Goal: Subscribe to service/newsletter

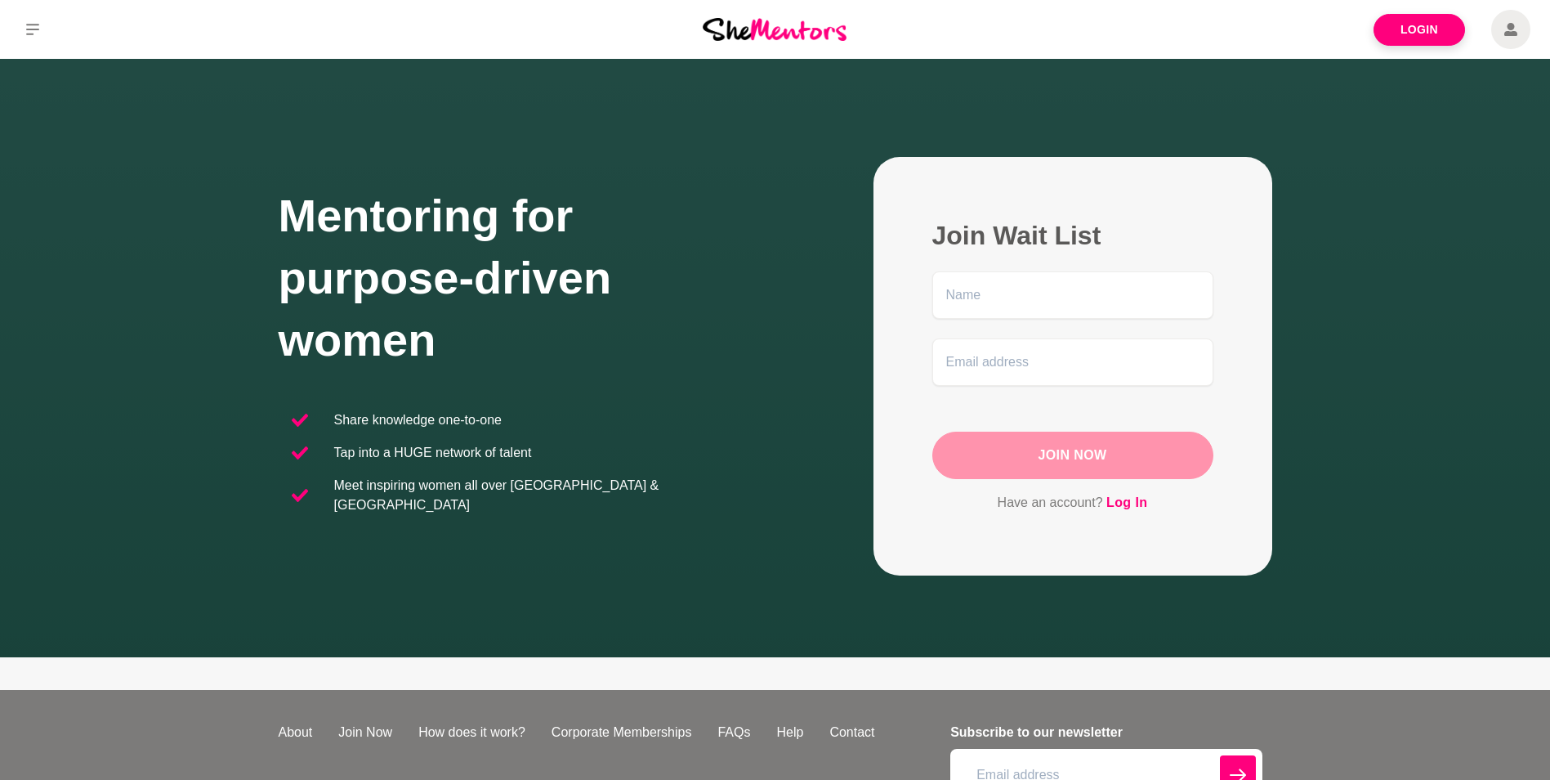
click at [1387, 500] on div "Mentoring for purpose-driven women Share knowledge one-to-one Tap into a HUGE n…" at bounding box center [775, 366] width 1511 height 418
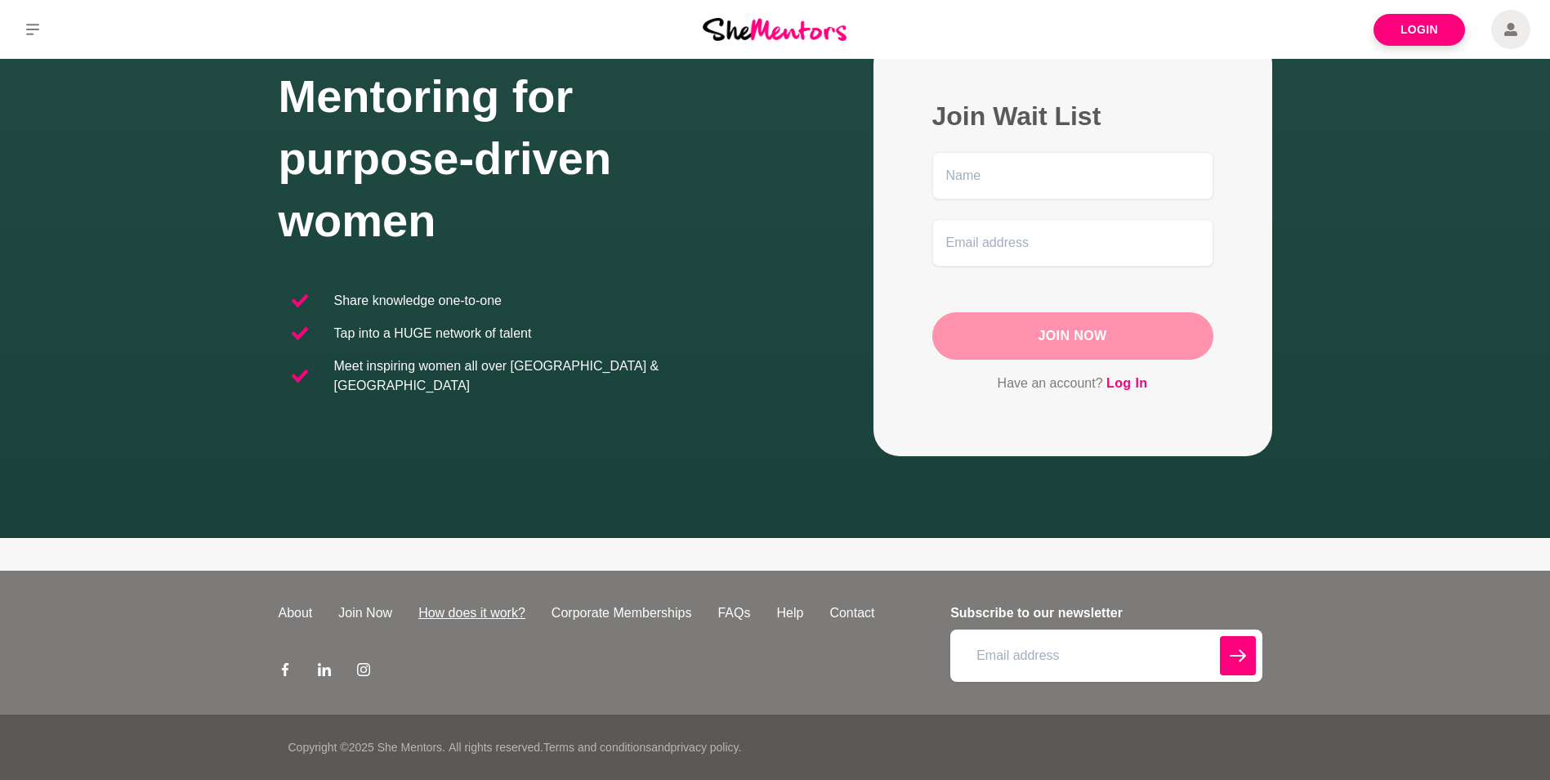
click at [476, 599] on div "About Join Now How does it work? Corporate Memberships FAQs Help Contact Subscr…" at bounding box center [776, 642] width 994 height 144
click at [476, 610] on link "How does it work?" at bounding box center [471, 613] width 133 height 20
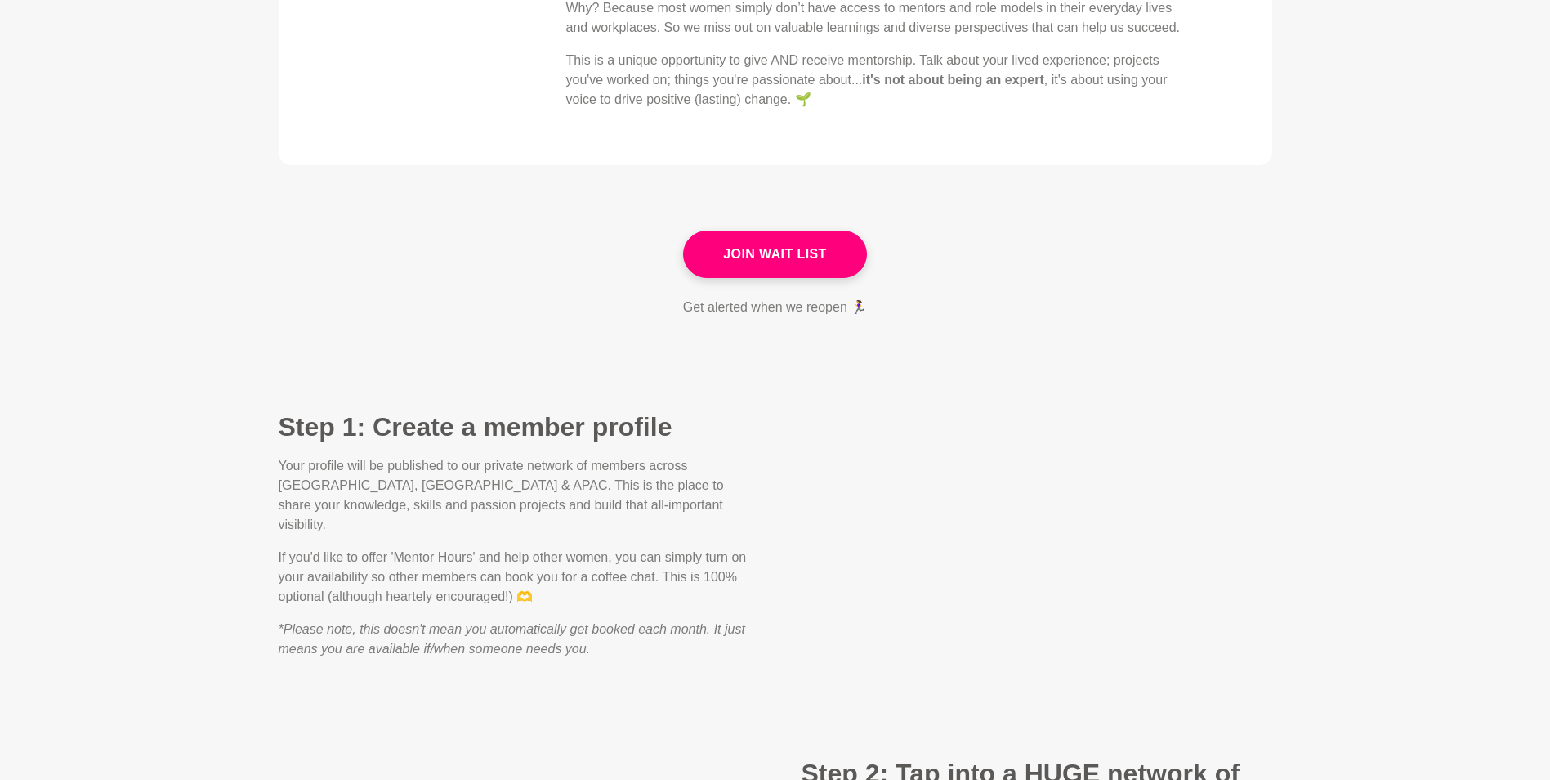
scroll to position [899, 0]
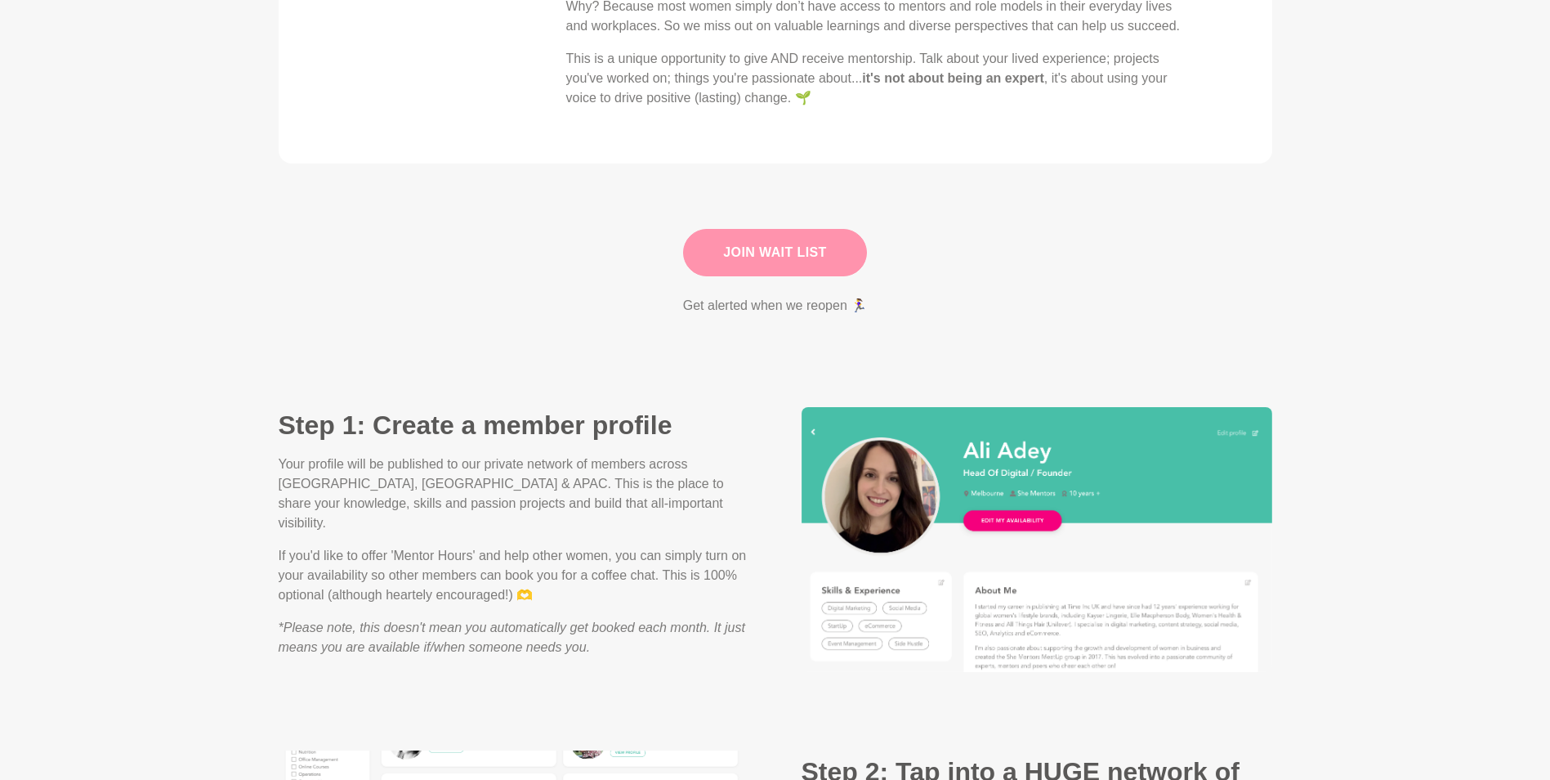
click at [801, 235] on link "Join Wait List" at bounding box center [775, 252] width 184 height 47
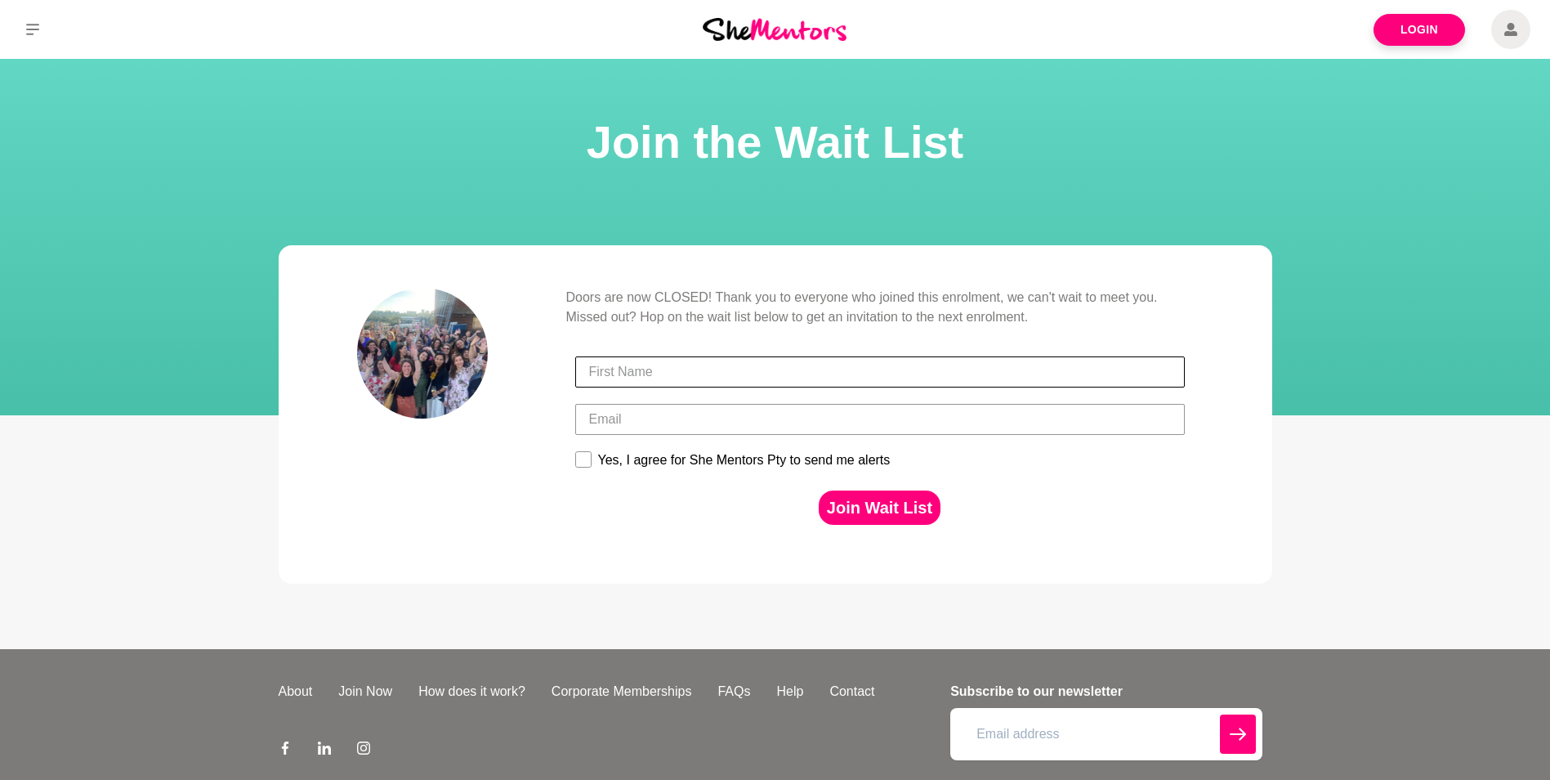
click at [714, 371] on input "First Name" at bounding box center [880, 371] width 610 height 31
click at [1003, 516] on div "Join Wait List" at bounding box center [879, 507] width 619 height 51
click at [672, 693] on link "Corporate Memberships" at bounding box center [621, 691] width 167 height 20
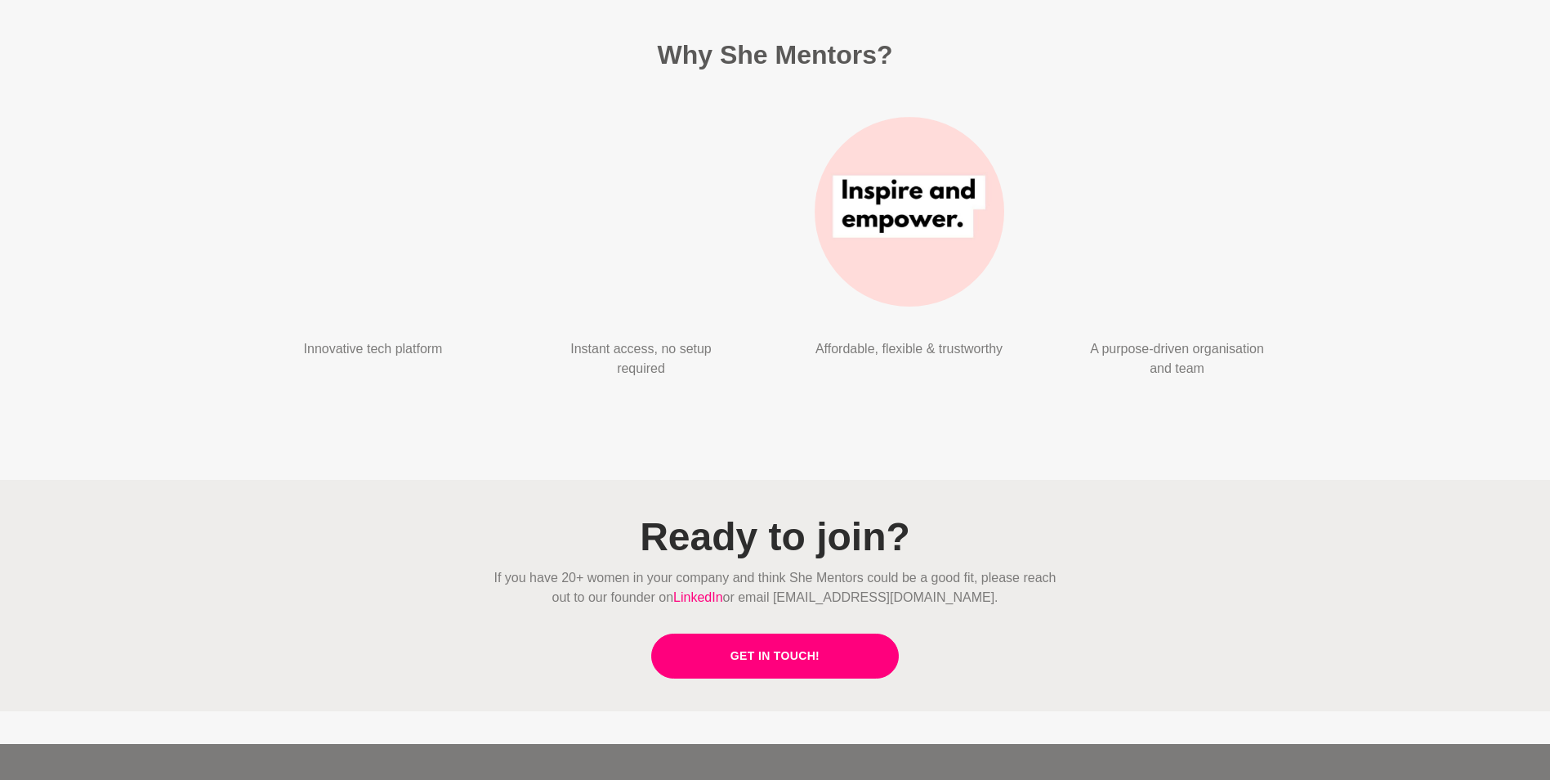
scroll to position [4028, 0]
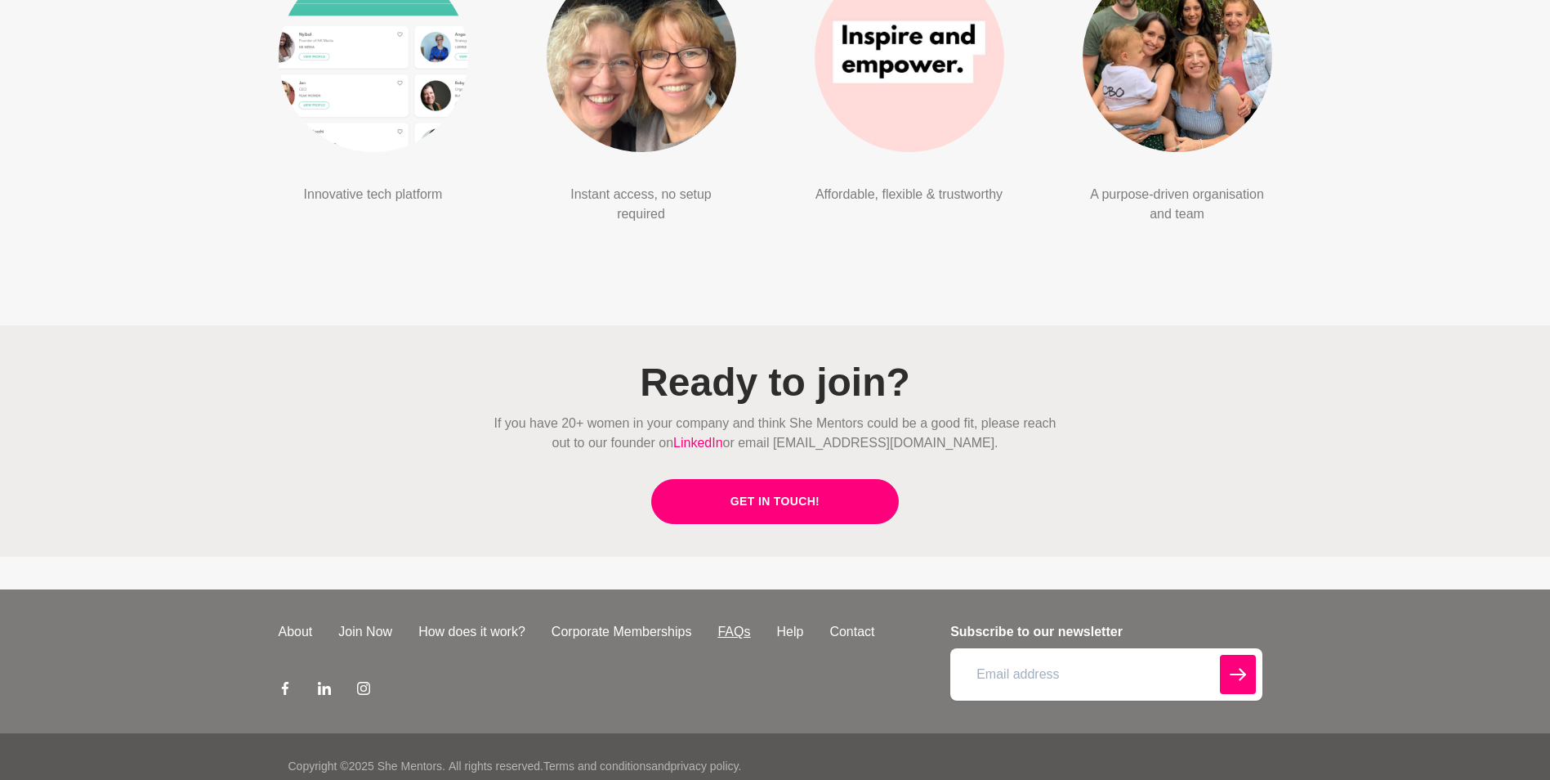
click at [746, 622] on link "FAQs" at bounding box center [733, 632] width 59 height 20
click at [766, 479] on link "Get in Touch!" at bounding box center [775, 501] width 248 height 45
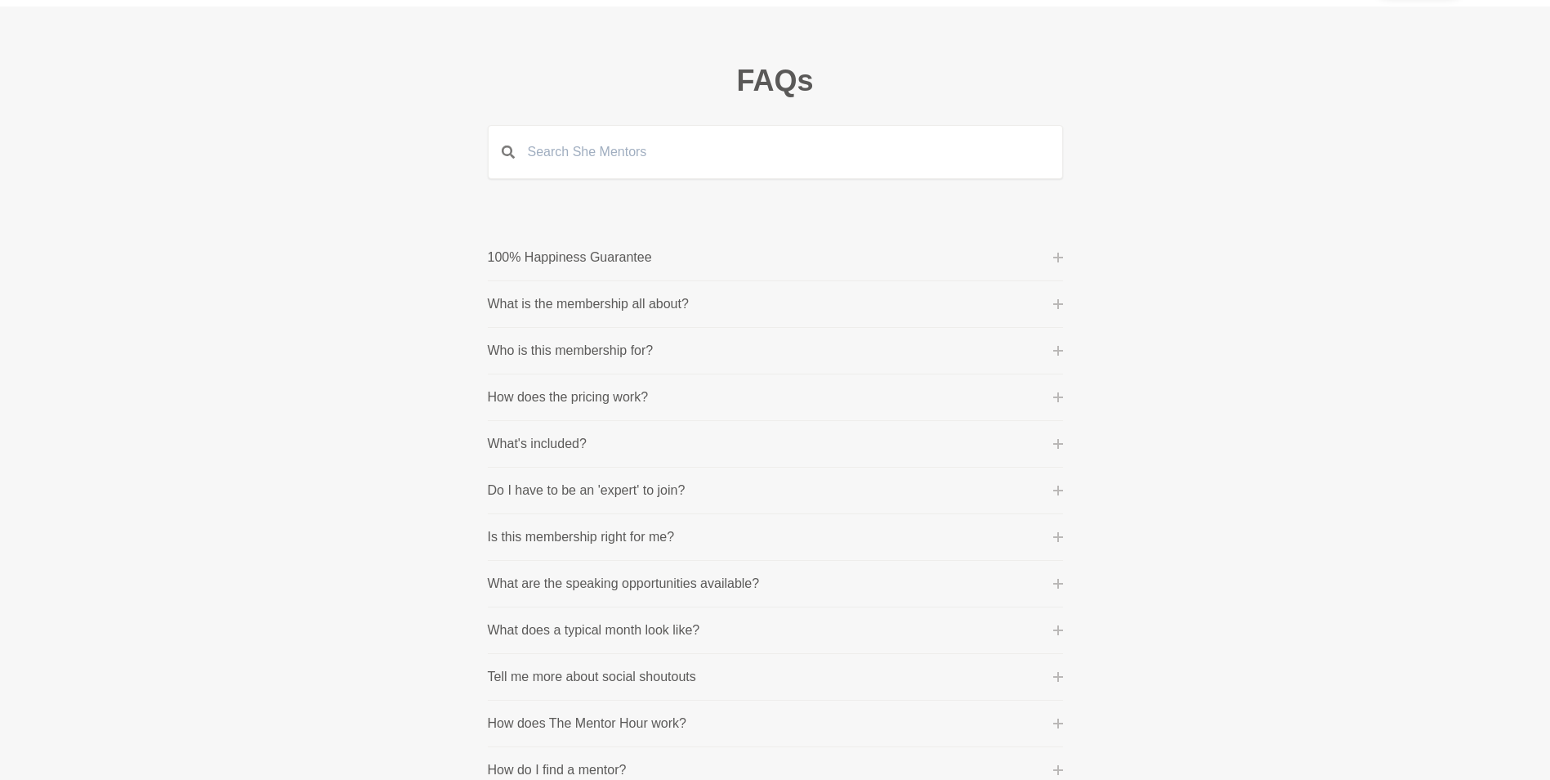
scroll to position [82, 0]
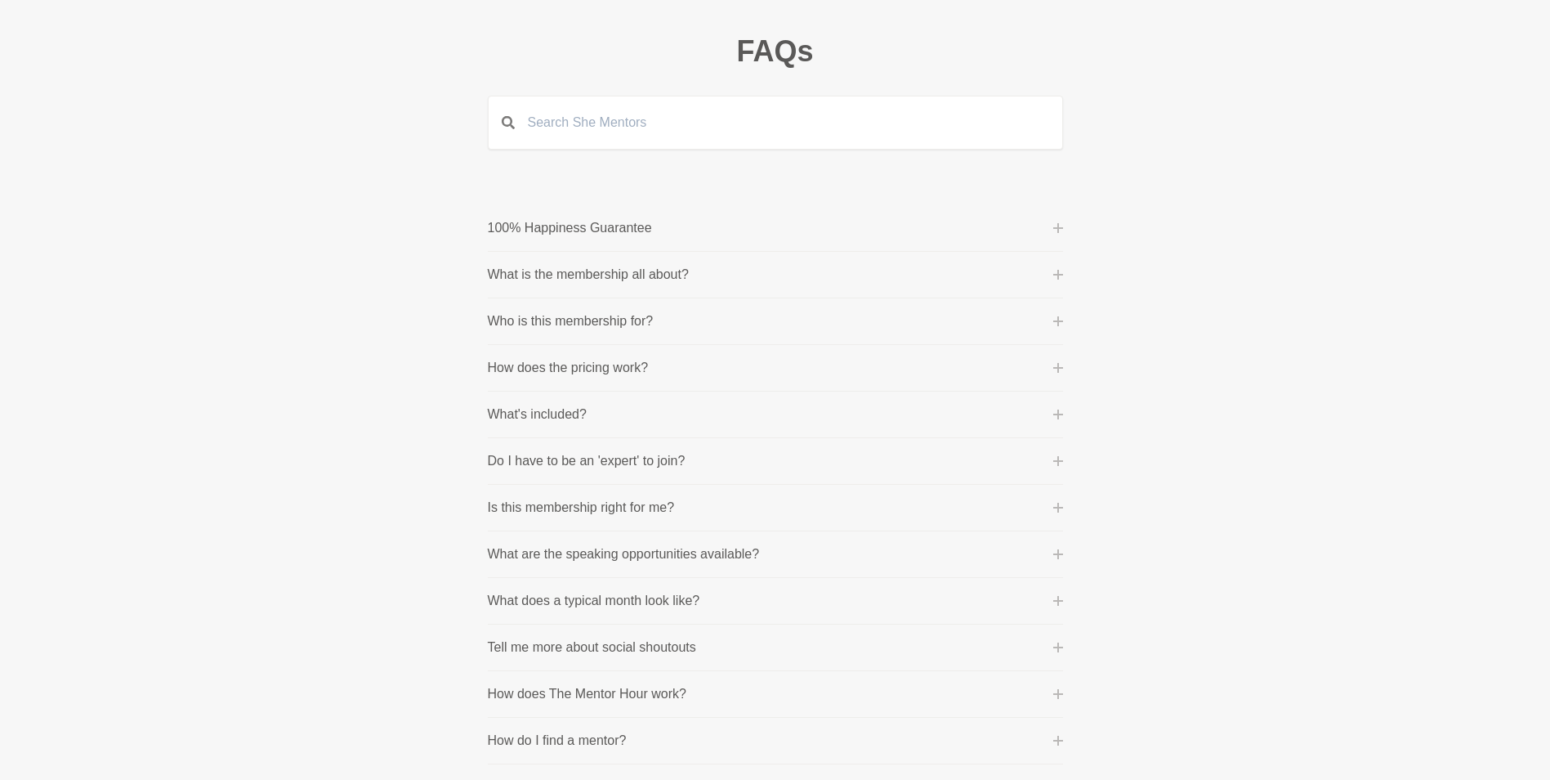
click at [913, 360] on button "How does the pricing work?" at bounding box center [775, 368] width 575 height 20
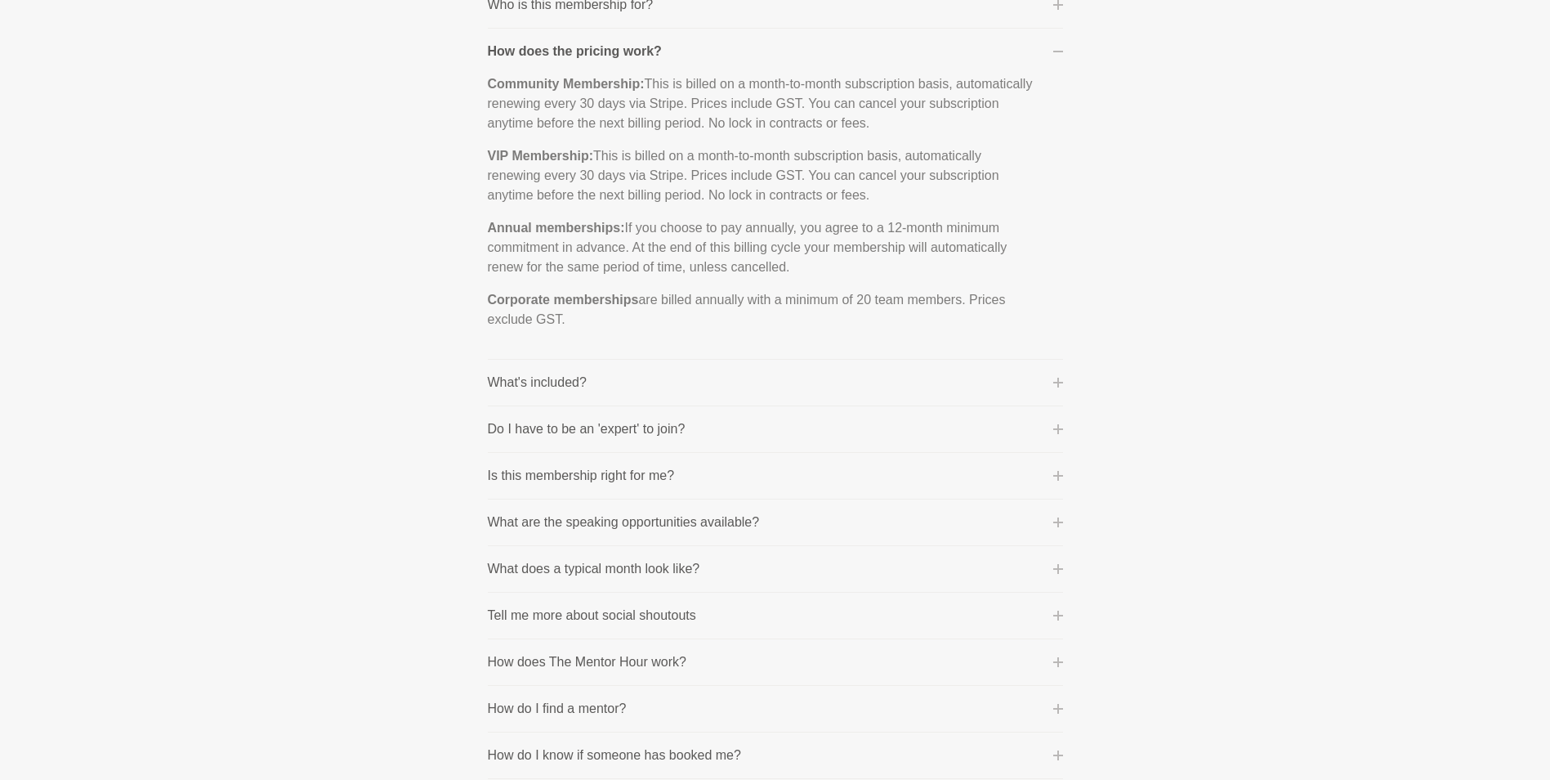
scroll to position [409, 0]
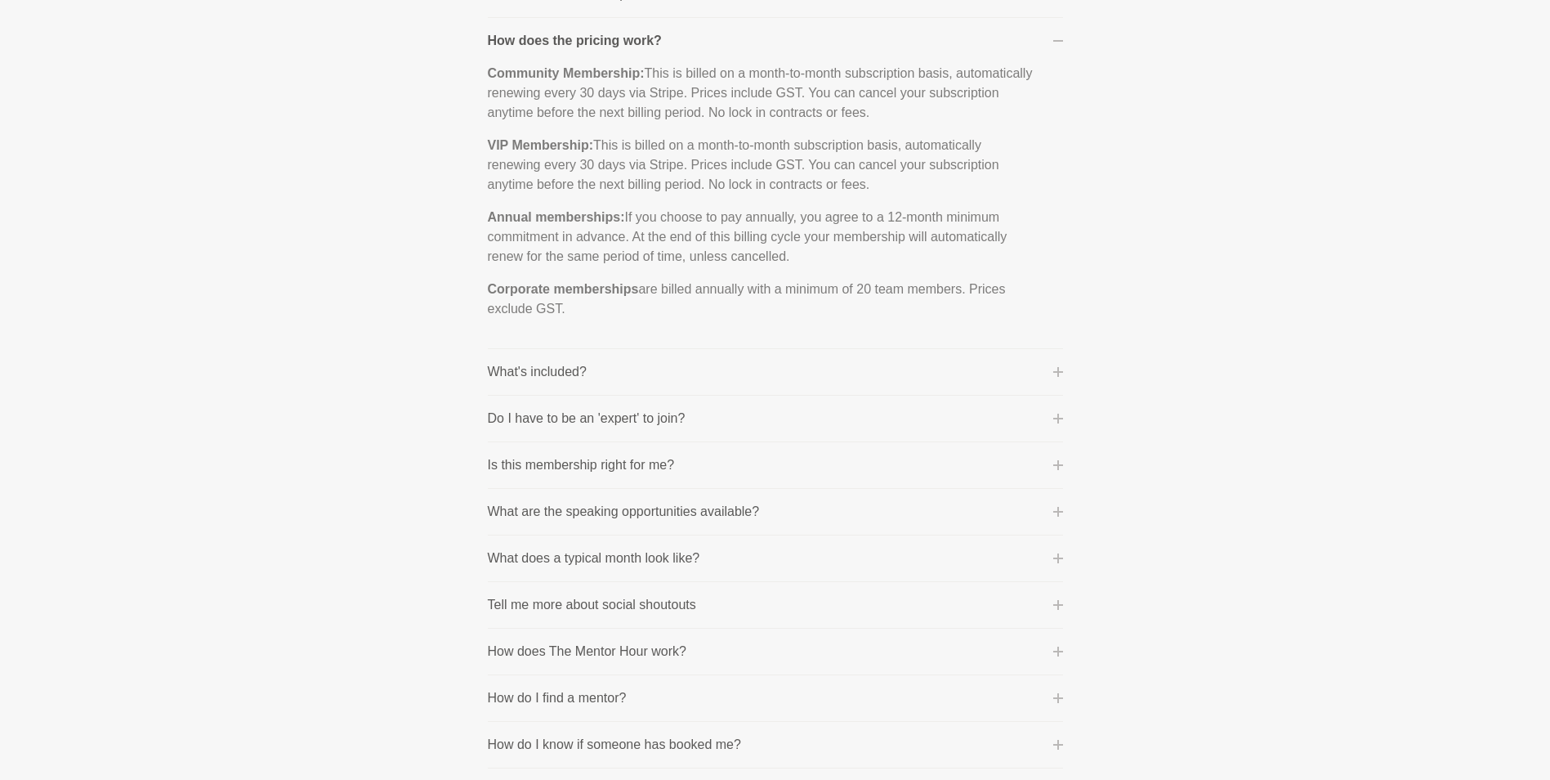
click at [913, 360] on li "What's included? Membership includes the following: Member profile visible to o…" at bounding box center [775, 372] width 575 height 47
click at [932, 364] on button "What's included?" at bounding box center [775, 372] width 575 height 20
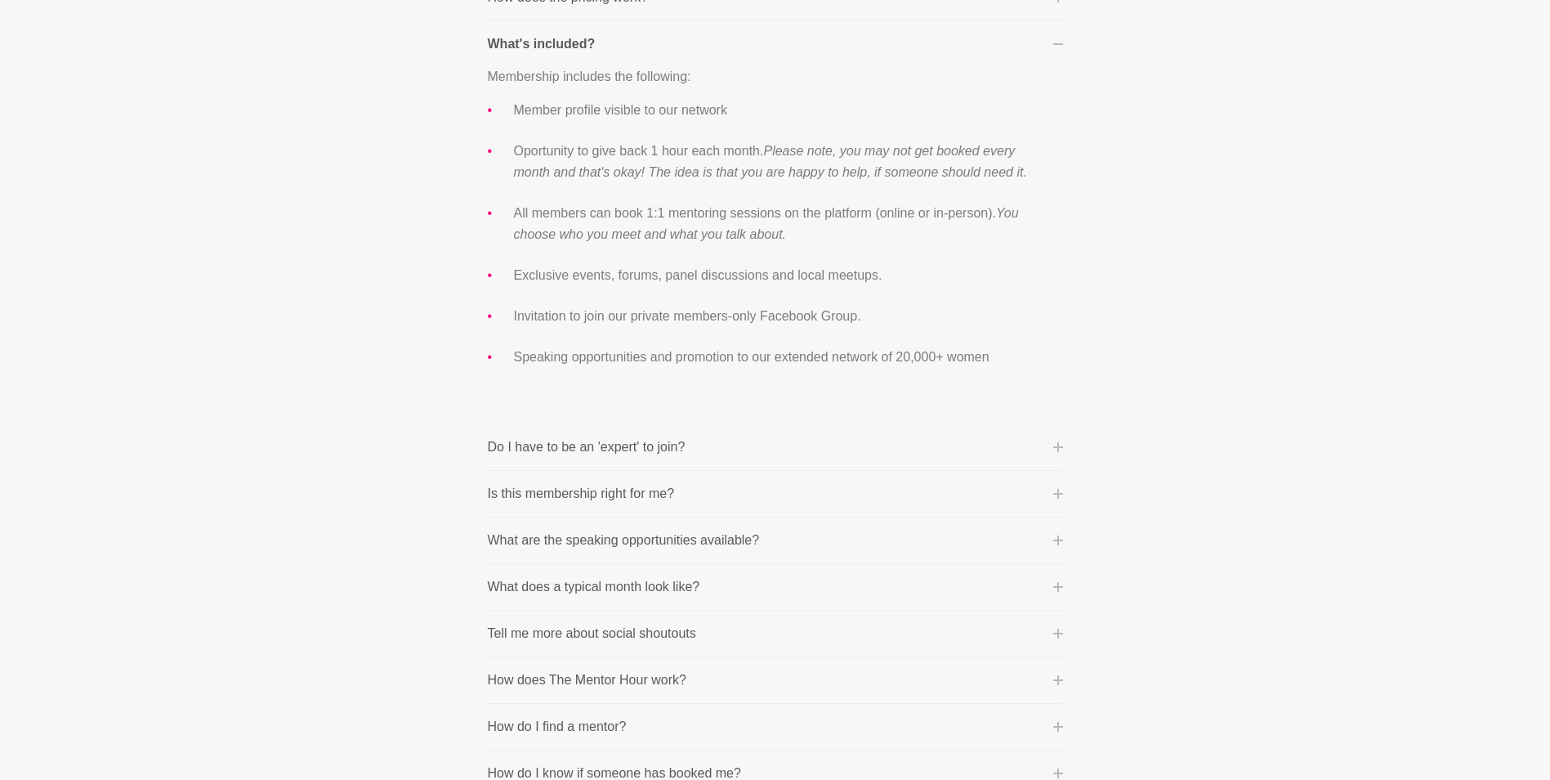
scroll to position [404, 0]
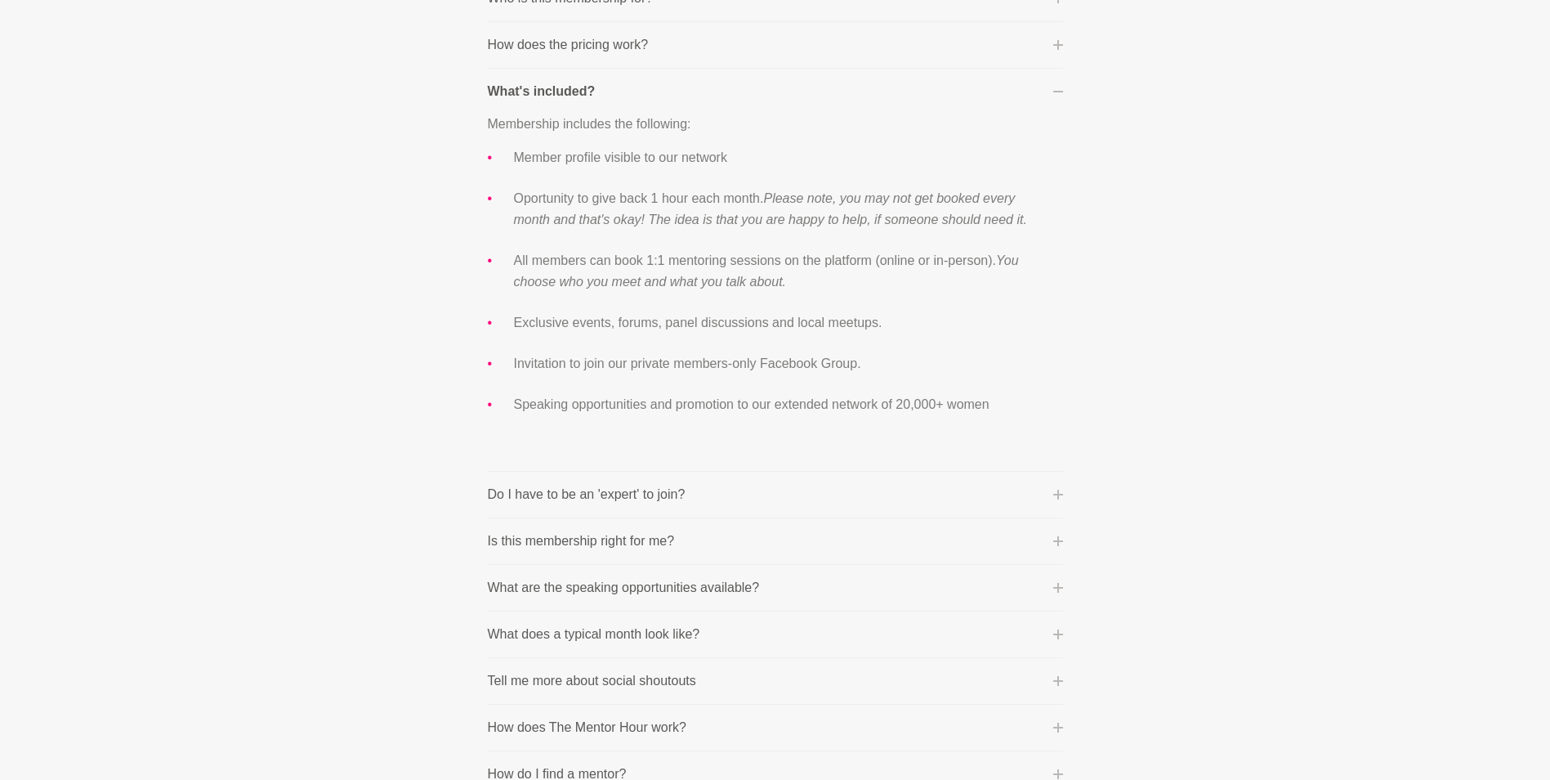
click at [820, 479] on li "Do I have to be an 'expert' to join? No, not at all. The whole concept of The M…" at bounding box center [775, 494] width 575 height 47
click at [825, 503] on button "Do I have to be an 'expert' to join?" at bounding box center [775, 495] width 575 height 20
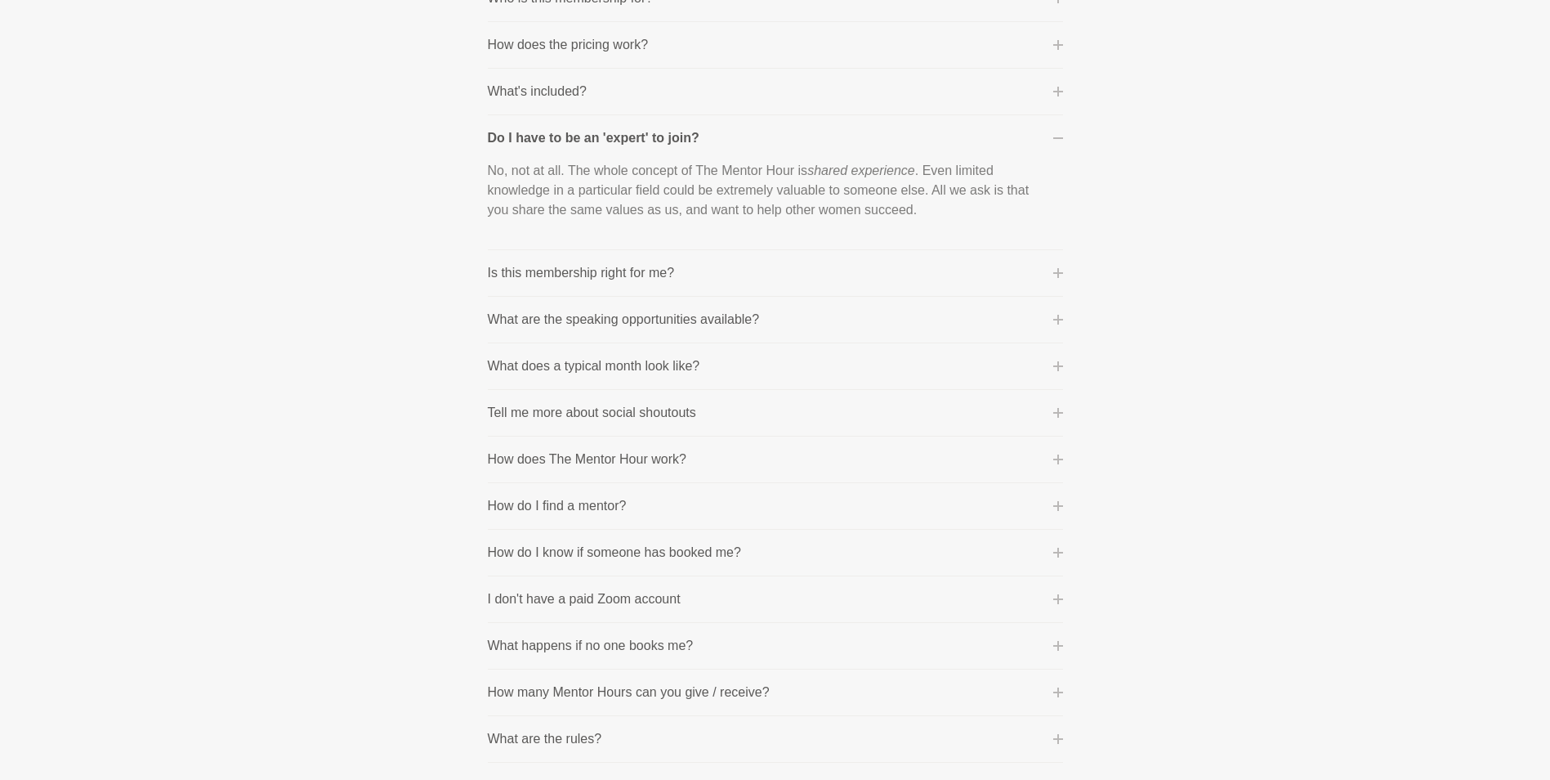
click at [768, 270] on button "Is this membership right for me?" at bounding box center [775, 273] width 575 height 20
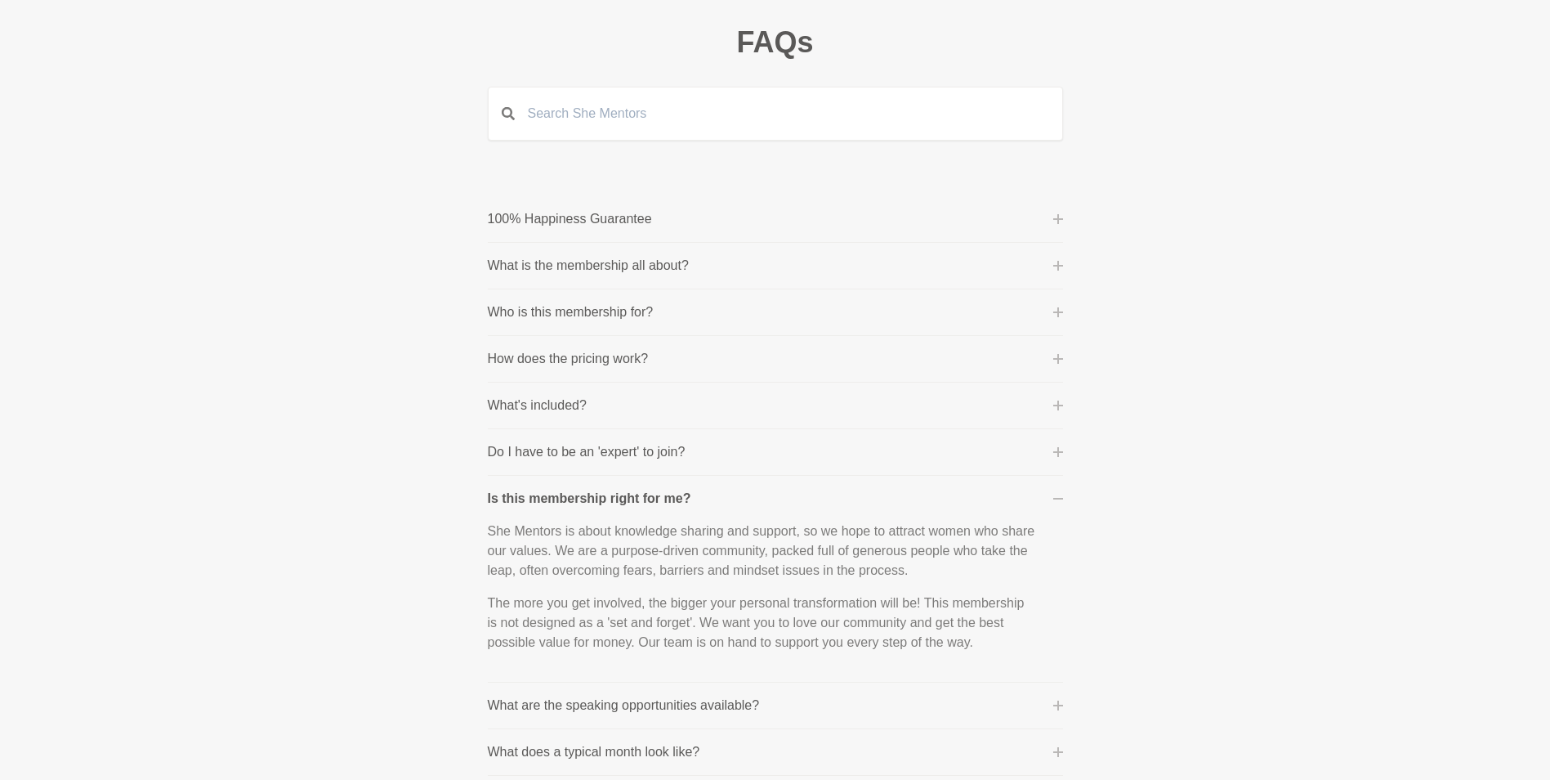
scroll to position [0, 0]
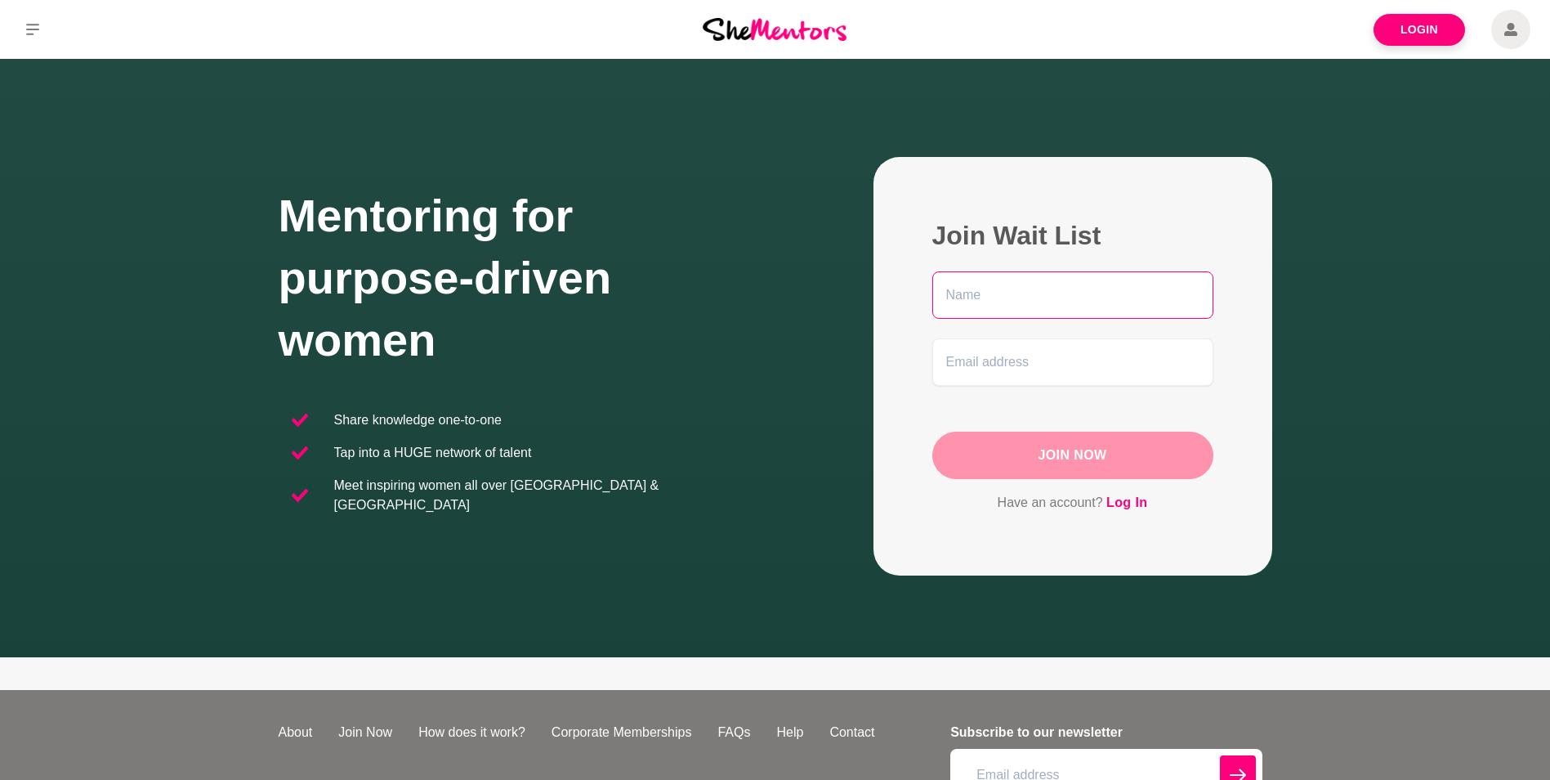
click at [1033, 294] on input "text" at bounding box center [1072, 294] width 281 height 47
type input "TAMANNA"
click at [1019, 357] on input "email" at bounding box center [1072, 361] width 281 height 47
type input "[EMAIL_ADDRESS][DOMAIN_NAME]"
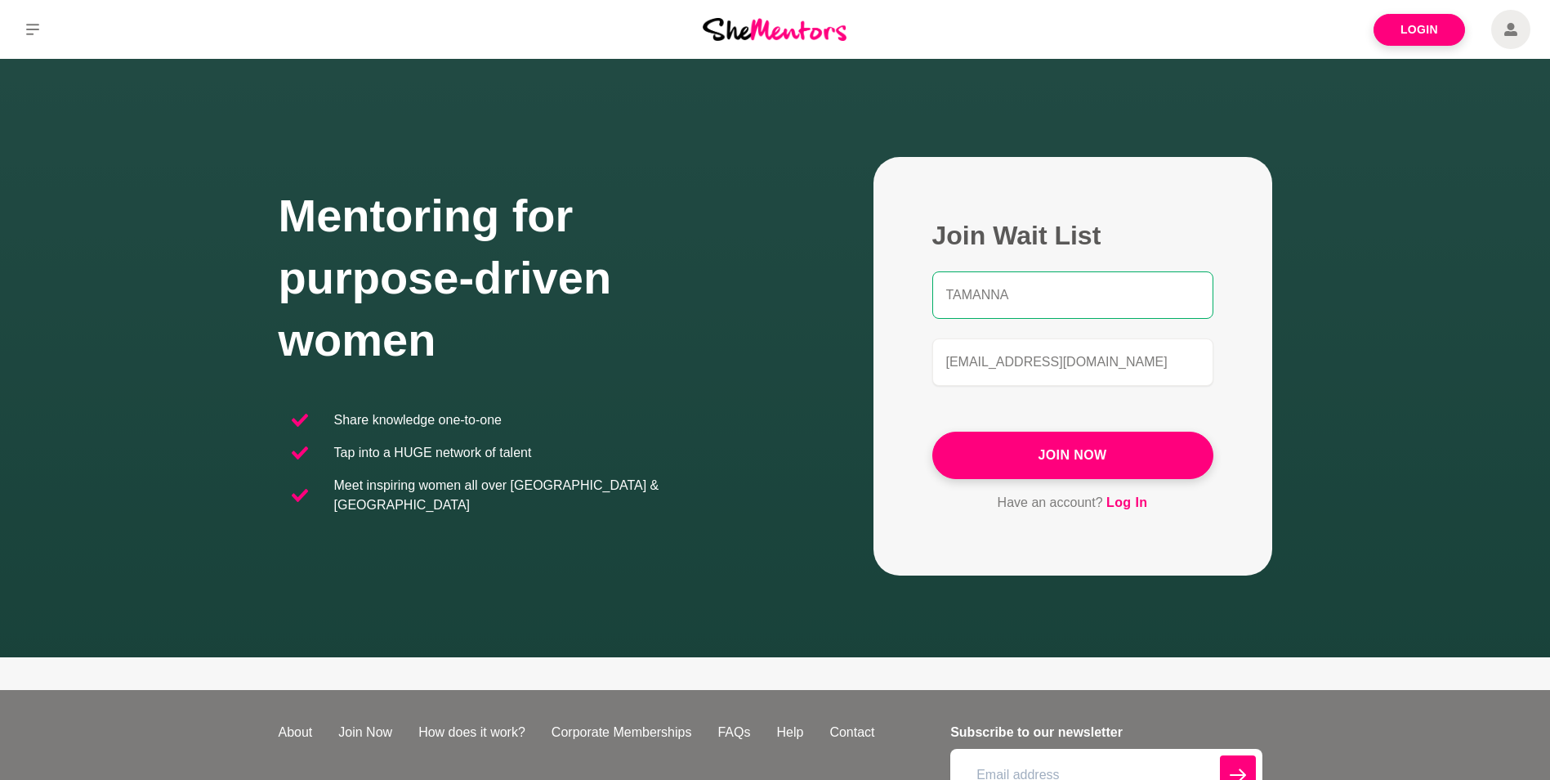
click at [1048, 293] on input "TAMANNA" at bounding box center [1072, 294] width 281 height 47
drag, startPoint x: 1008, startPoint y: 297, endPoint x: 950, endPoint y: 302, distance: 58.2
click at [950, 302] on input "TAMANNA Relia" at bounding box center [1072, 294] width 281 height 47
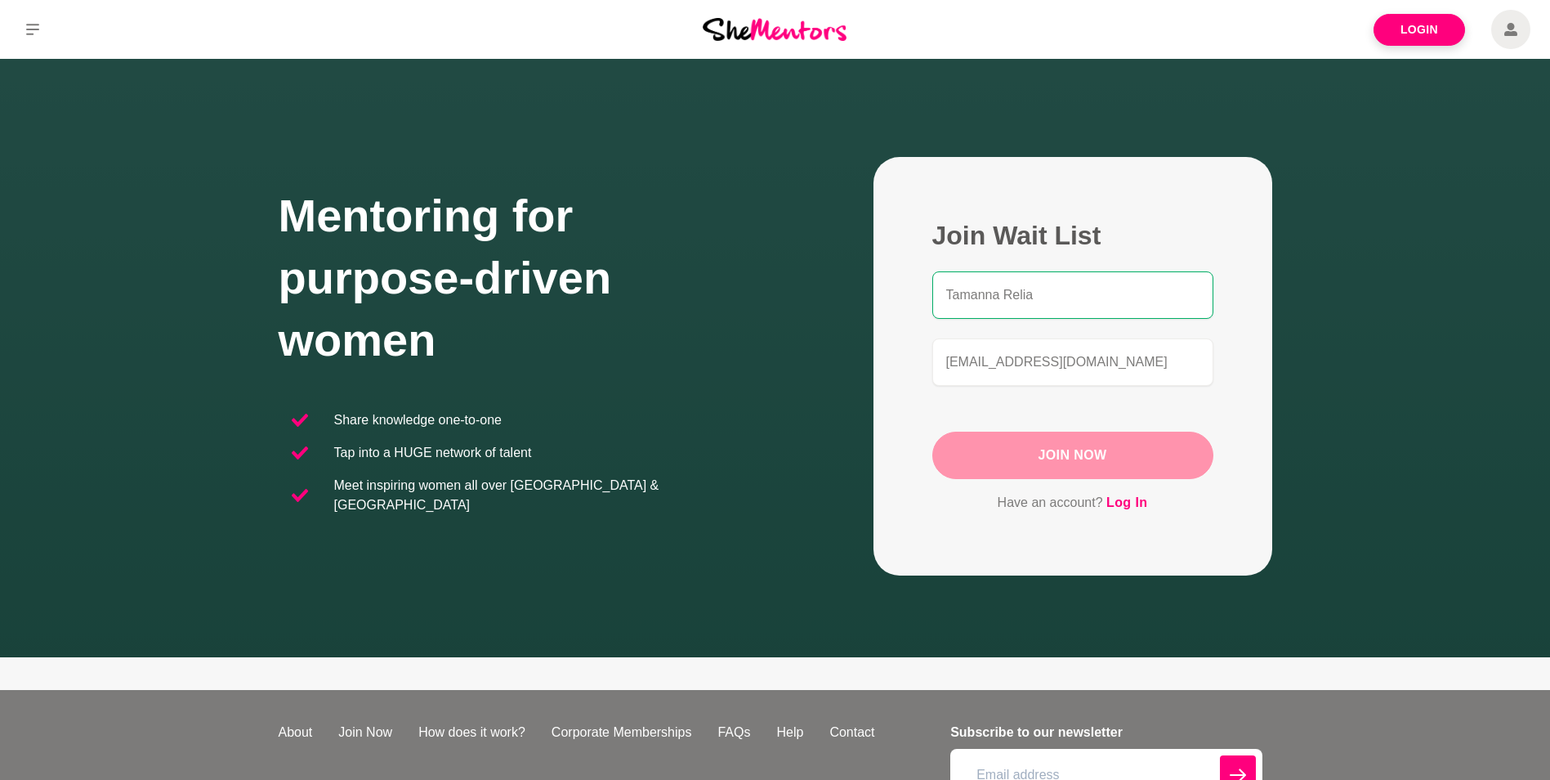
type input "Tamanna Relia"
click at [1157, 465] on button "Join Now" at bounding box center [1072, 454] width 281 height 47
